Goal: Task Accomplishment & Management: Use online tool/utility

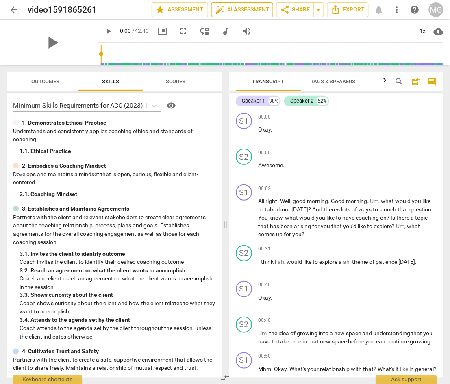
click at [241, 9] on span "auto_fix_high AI Assessment" at bounding box center [242, 10] width 54 height 10
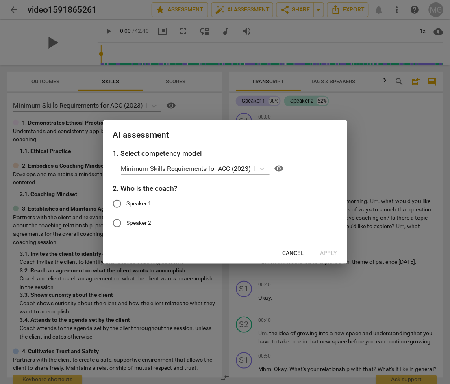
click at [114, 204] on input "Speaker 1" at bounding box center [117, 204] width 20 height 20
radio input "true"
click at [330, 256] on span "Apply" at bounding box center [328, 254] width 17 height 8
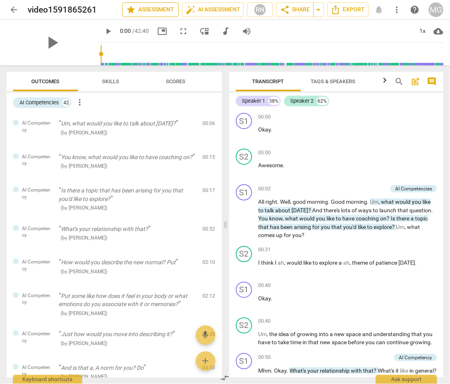
click at [143, 7] on span "star Assessment" at bounding box center [150, 10] width 49 height 10
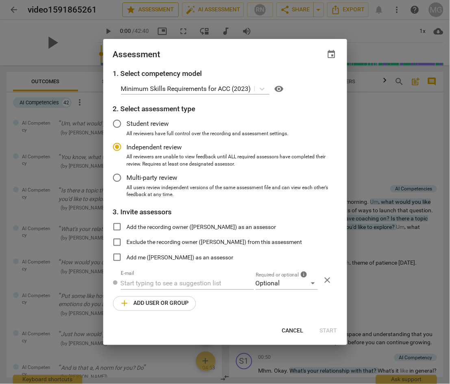
radio input "false"
click at [115, 124] on input "Student review" at bounding box center [117, 124] width 20 height 20
radio input "false"
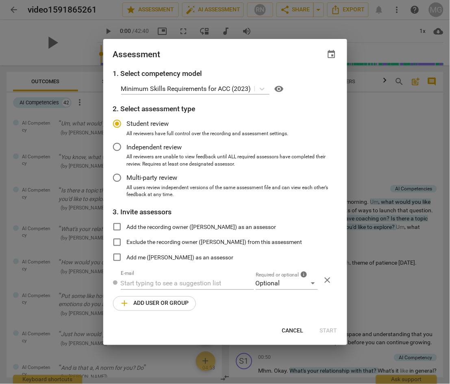
click at [117, 225] on input "Add the recording owner ([PERSON_NAME]) as an assessor" at bounding box center [117, 227] width 20 height 20
checkbox input "true"
click at [332, 330] on span "Start" at bounding box center [328, 332] width 17 height 8
radio input "false"
type input "[PERSON_NAME] <[EMAIL_ADDRESS][DOMAIN_NAME]>"
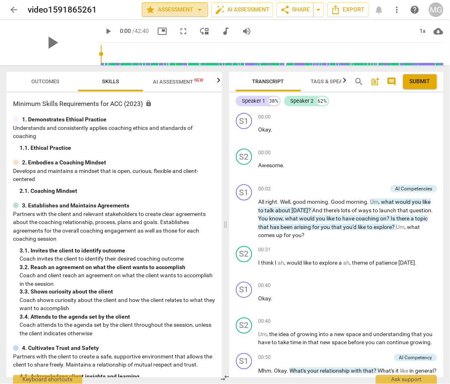
click at [182, 6] on span "star Assessment arrow_drop_down" at bounding box center [175, 10] width 59 height 10
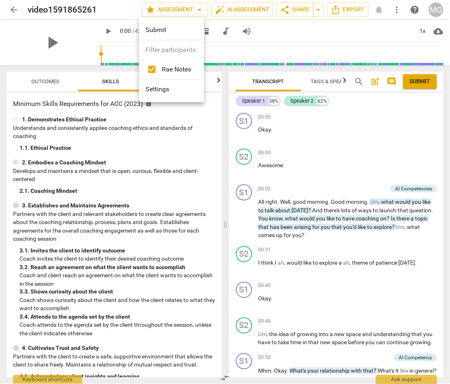
click at [103, 239] on div at bounding box center [225, 192] width 450 height 384
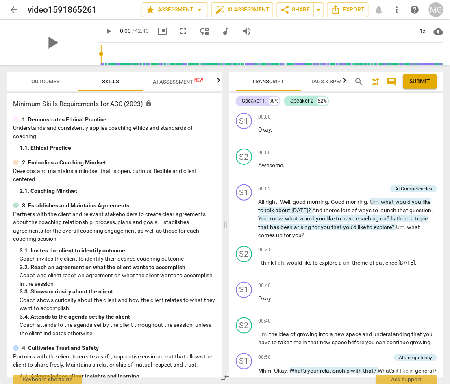
click at [323, 79] on span "Tags & Speakers" at bounding box center [333, 81] width 45 height 6
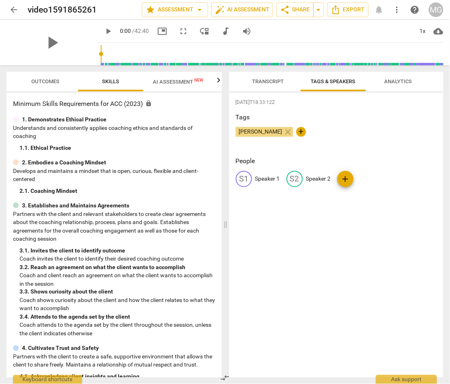
click at [268, 175] on p "Speaker 1" at bounding box center [267, 179] width 25 height 9
type input "MG"
click at [371, 172] on div "edit Speaker 2" at bounding box center [361, 179] width 44 height 16
type input "WB"
click at [49, 262] on p "Coach invites the client to identify their desired coaching outcome" at bounding box center [118, 259] width 196 height 9
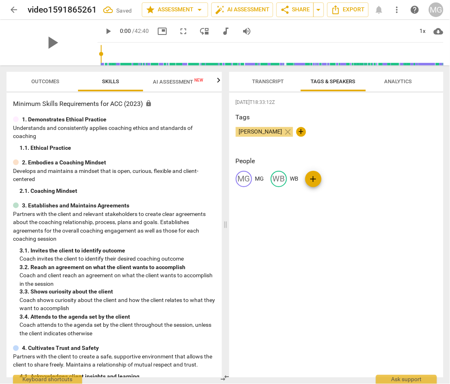
click at [165, 80] on span "AI Assessment New" at bounding box center [178, 82] width 50 height 6
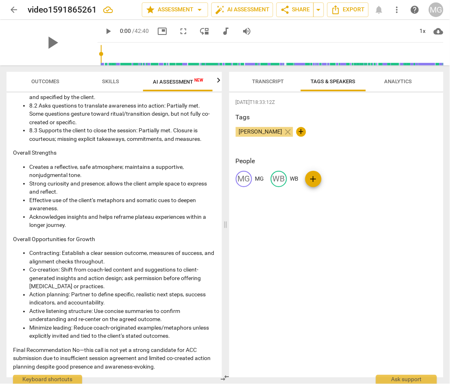
scroll to position [1126, 0]
click at [11, 8] on span "arrow_back" at bounding box center [14, 10] width 10 height 10
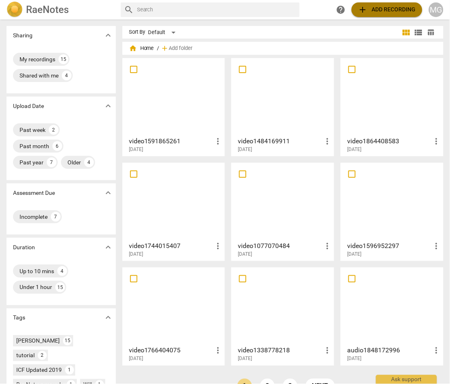
click at [384, 7] on span "add Add recording" at bounding box center [387, 10] width 58 height 10
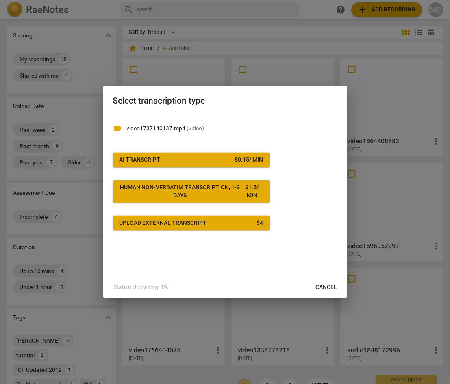
click at [156, 159] on div "AI Transcript" at bounding box center [139, 160] width 41 height 8
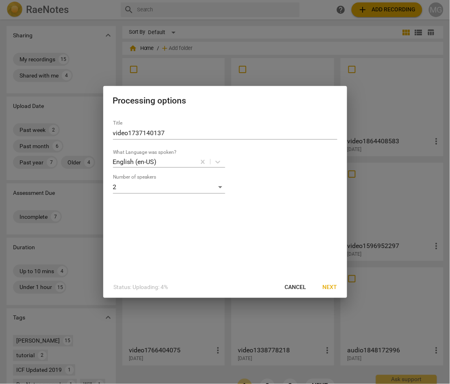
click at [331, 289] on span "Next" at bounding box center [330, 288] width 15 height 8
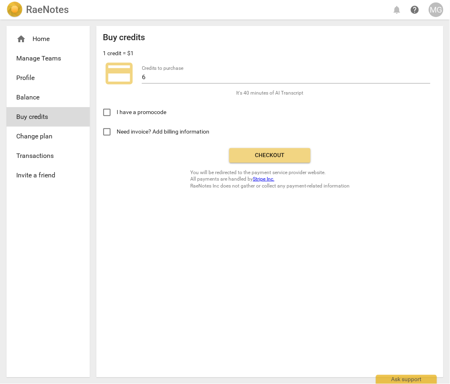
click at [271, 158] on span "Checkout" at bounding box center [270, 156] width 68 height 8
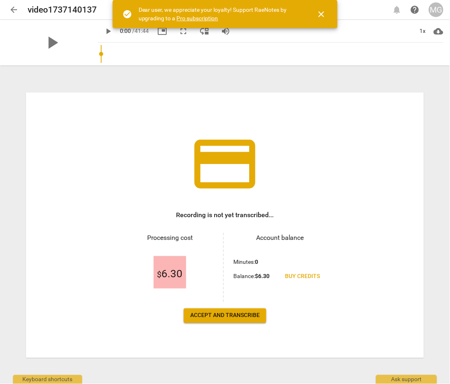
click at [229, 313] on span "Accept and transcribe" at bounding box center [224, 316] width 69 height 8
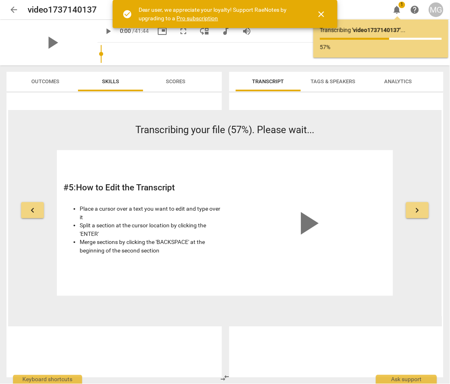
click at [318, 15] on span "close" at bounding box center [321, 14] width 10 height 10
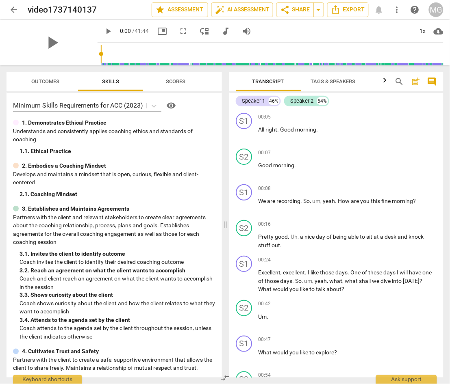
click at [329, 77] on span "Tags & Speakers" at bounding box center [333, 81] width 64 height 11
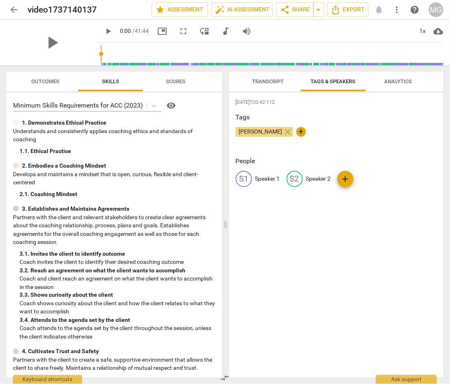
click at [266, 178] on p "Speaker 1" at bounding box center [267, 179] width 25 height 9
type input "mg"
click at [367, 177] on p "Speaker 2" at bounding box center [371, 179] width 25 height 9
type input "cu"
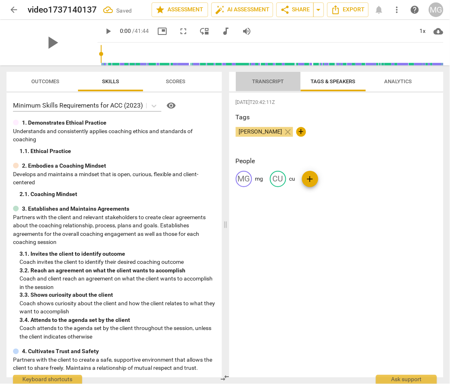
click at [270, 85] on span "Transcript" at bounding box center [268, 81] width 51 height 11
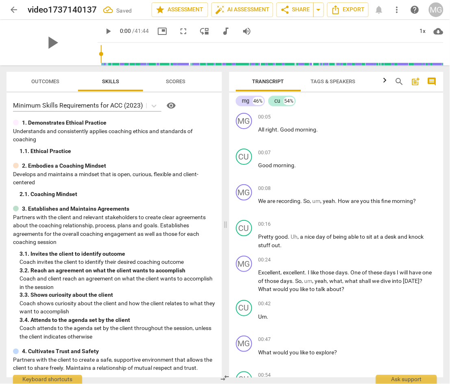
click at [175, 79] on span "Scores" at bounding box center [176, 81] width 20 height 6
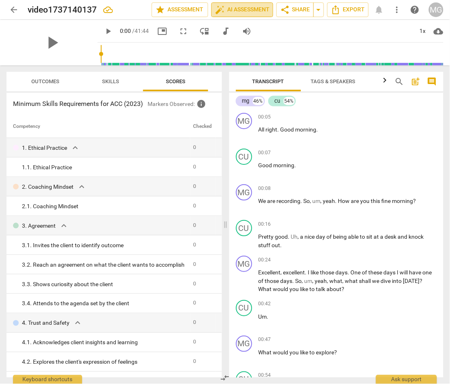
click at [247, 15] on button "auto_fix_high AI Assessment" at bounding box center [242, 9] width 62 height 15
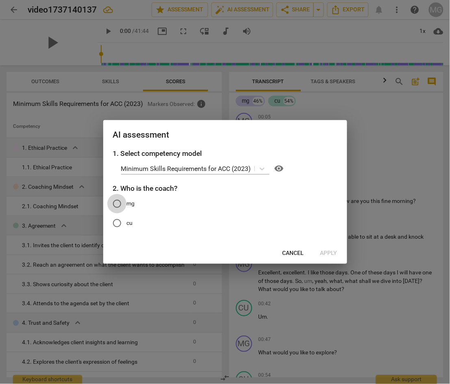
click at [114, 204] on input "mg" at bounding box center [117, 204] width 20 height 20
radio input "true"
click at [330, 256] on span "Apply" at bounding box center [328, 254] width 17 height 8
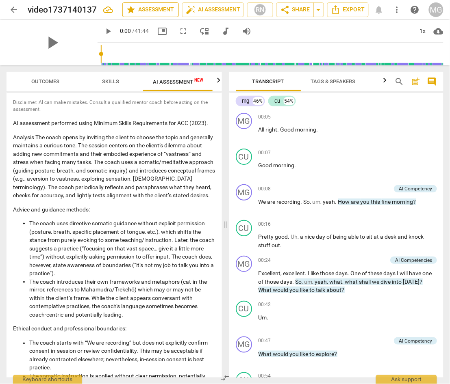
click at [148, 8] on span "star Assessment" at bounding box center [150, 10] width 49 height 10
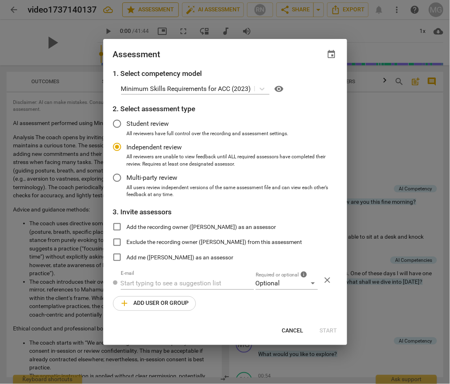
radio input "false"
click at [117, 124] on input "Student review" at bounding box center [117, 124] width 20 height 20
radio input "false"
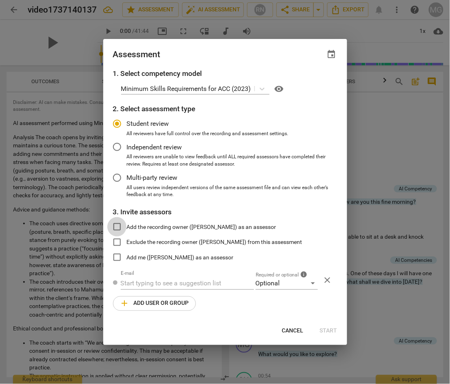
click at [117, 226] on input "Add the recording owner ([PERSON_NAME]) as an assessor" at bounding box center [117, 227] width 20 height 20
checkbox input "true"
click at [328, 327] on button "Start" at bounding box center [328, 331] width 30 height 15
radio input "false"
type input "[PERSON_NAME] <[EMAIL_ADDRESS][DOMAIN_NAME]>"
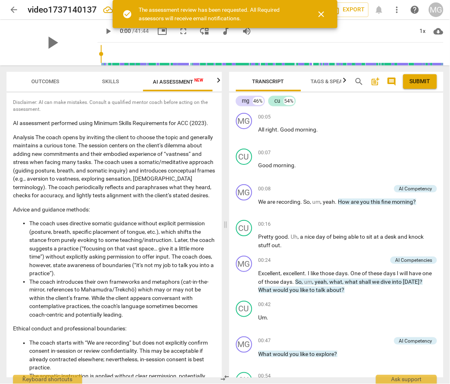
click at [320, 13] on span "close" at bounding box center [321, 14] width 10 height 10
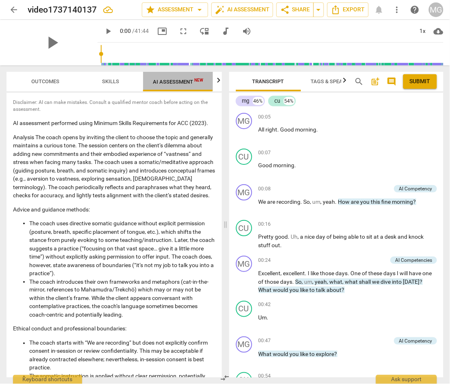
click at [185, 83] on span "AI Assessment New" at bounding box center [178, 82] width 50 height 6
click at [350, 9] on span "Export" at bounding box center [348, 10] width 34 height 10
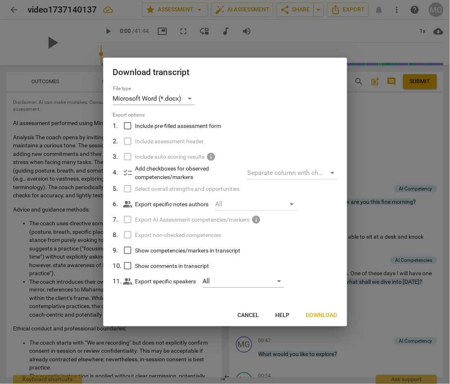
click at [126, 125] on input "Include pre-filled assessment form" at bounding box center [127, 125] width 15 height 15
checkbox input "true"
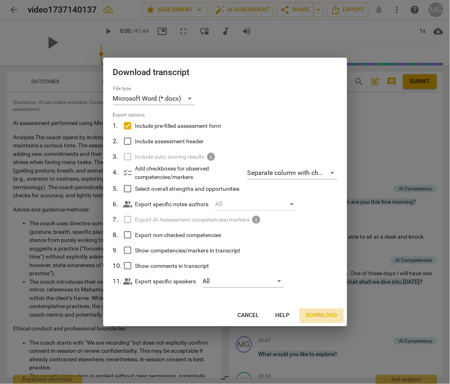
click at [319, 314] on span "Download" at bounding box center [321, 316] width 31 height 8
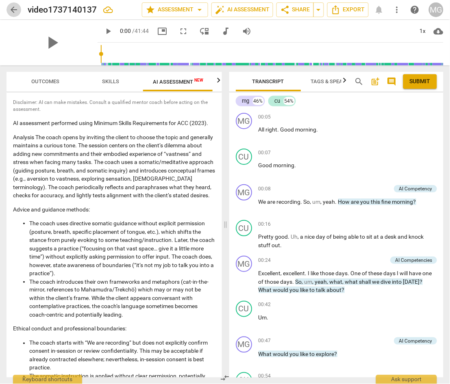
click at [16, 9] on span "arrow_back" at bounding box center [14, 10] width 10 height 10
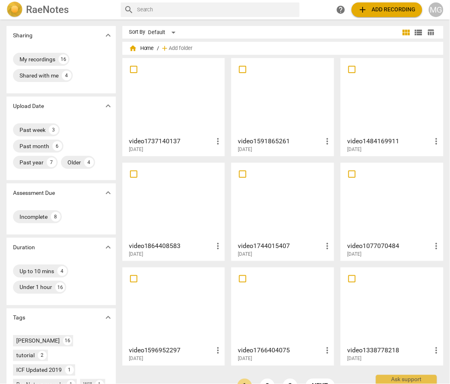
click at [287, 100] on div at bounding box center [282, 97] width 97 height 72
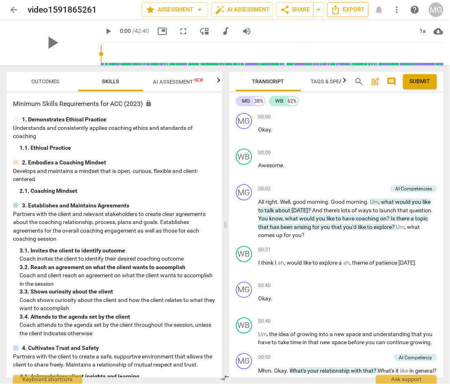
click at [347, 10] on span "Export" at bounding box center [348, 10] width 34 height 10
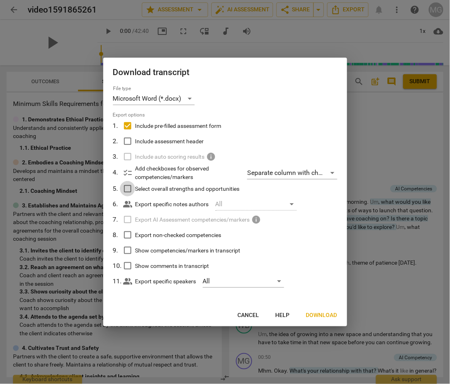
click at [128, 190] on input "Select overall strengths and opportunities" at bounding box center [127, 188] width 15 height 15
checkbox input "true"
click at [128, 232] on input "Export non-checked competencies" at bounding box center [127, 235] width 15 height 15
checkbox input "true"
click at [128, 249] on input "Show competencies/markers in transcript" at bounding box center [127, 250] width 15 height 15
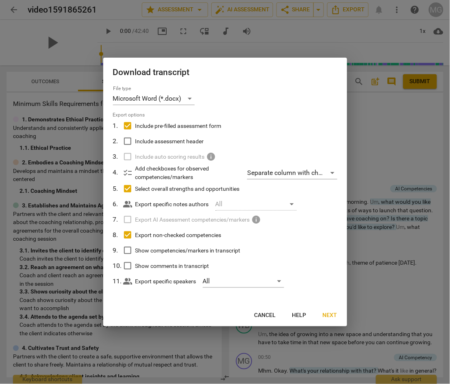
checkbox input "true"
click at [128, 266] on input "Show comments in transcript" at bounding box center [127, 265] width 15 height 15
checkbox input "true"
click at [258, 220] on span "info" at bounding box center [257, 220] width 10 height 10
click at [128, 139] on input "Include assessment header" at bounding box center [127, 141] width 15 height 15
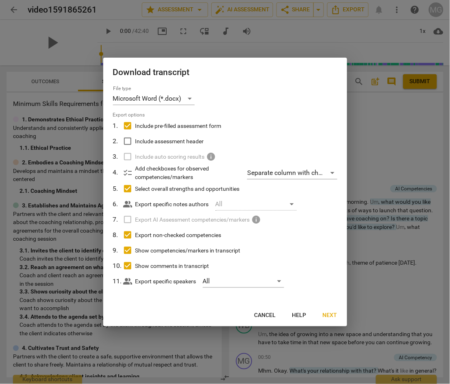
checkbox input "true"
click at [324, 169] on div "Separate column with check marks" at bounding box center [292, 173] width 90 height 13
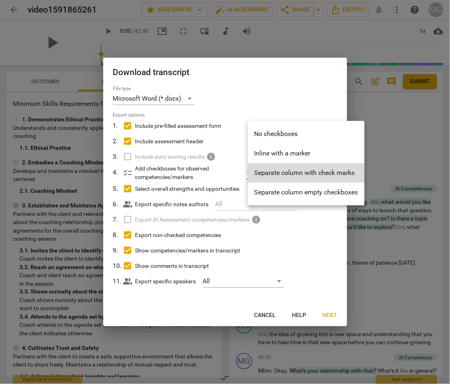
click at [323, 225] on div at bounding box center [225, 192] width 450 height 384
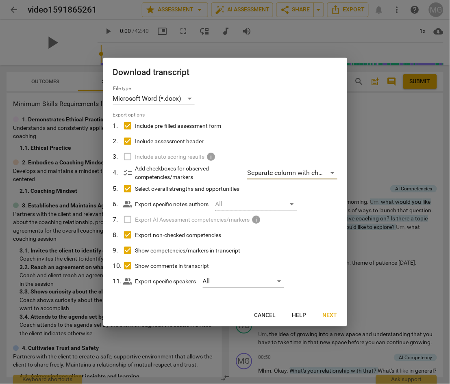
click at [331, 315] on span "Next" at bounding box center [330, 316] width 15 height 8
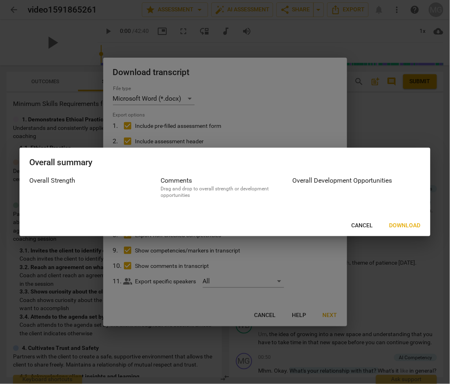
click at [407, 227] on span "Download" at bounding box center [404, 226] width 31 height 8
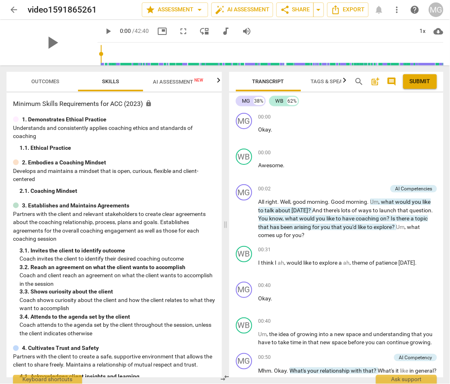
click at [439, 10] on div "MG" at bounding box center [436, 9] width 15 height 15
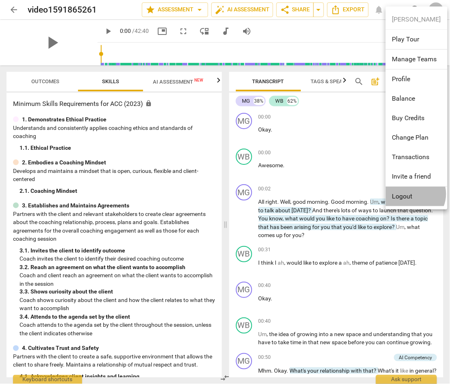
click at [412, 195] on li "Logout" at bounding box center [417, 197] width 62 height 20
